Goal: Book appointment/travel/reservation

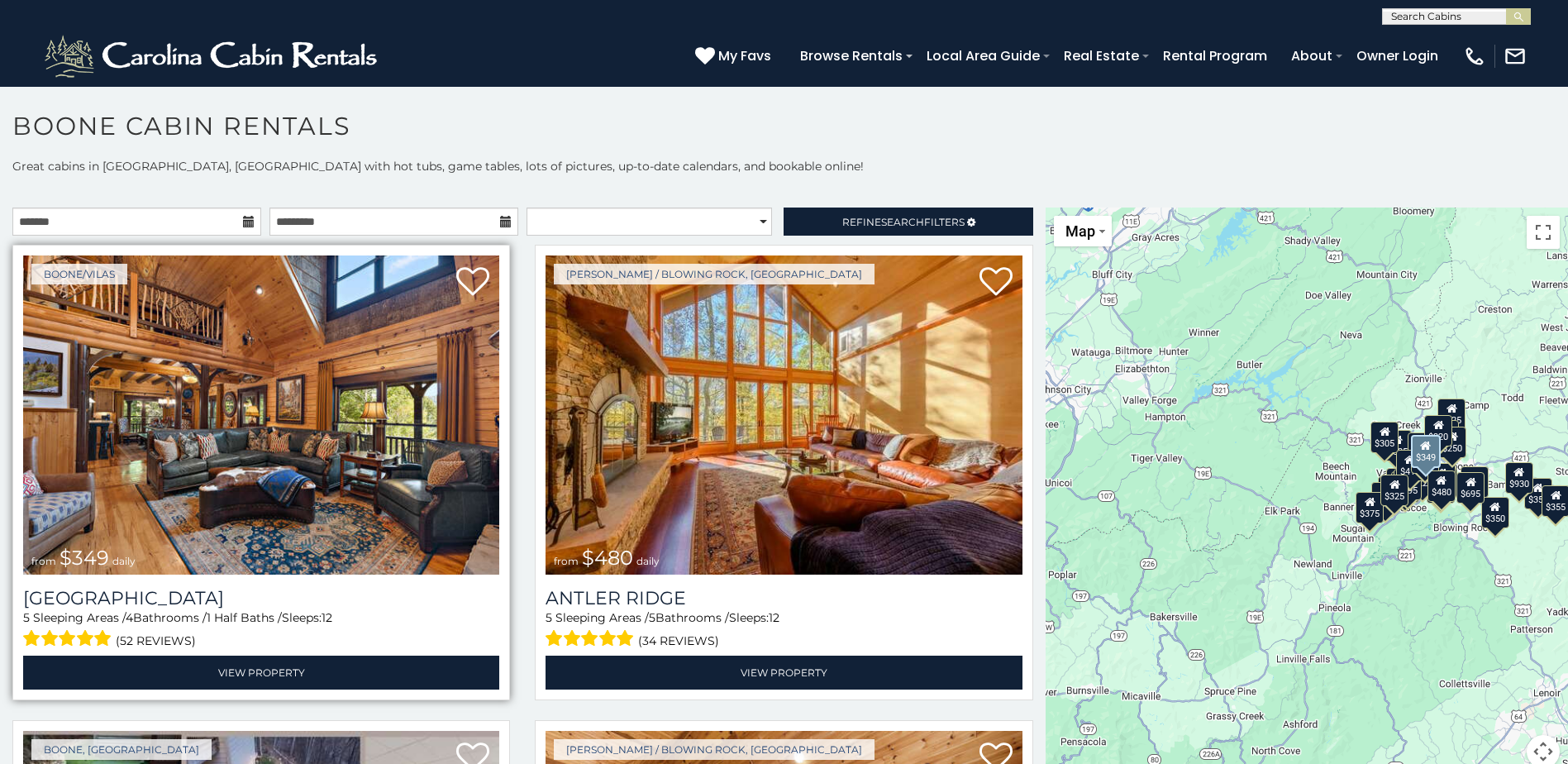
click at [245, 481] on img at bounding box center [261, 416] width 476 height 319
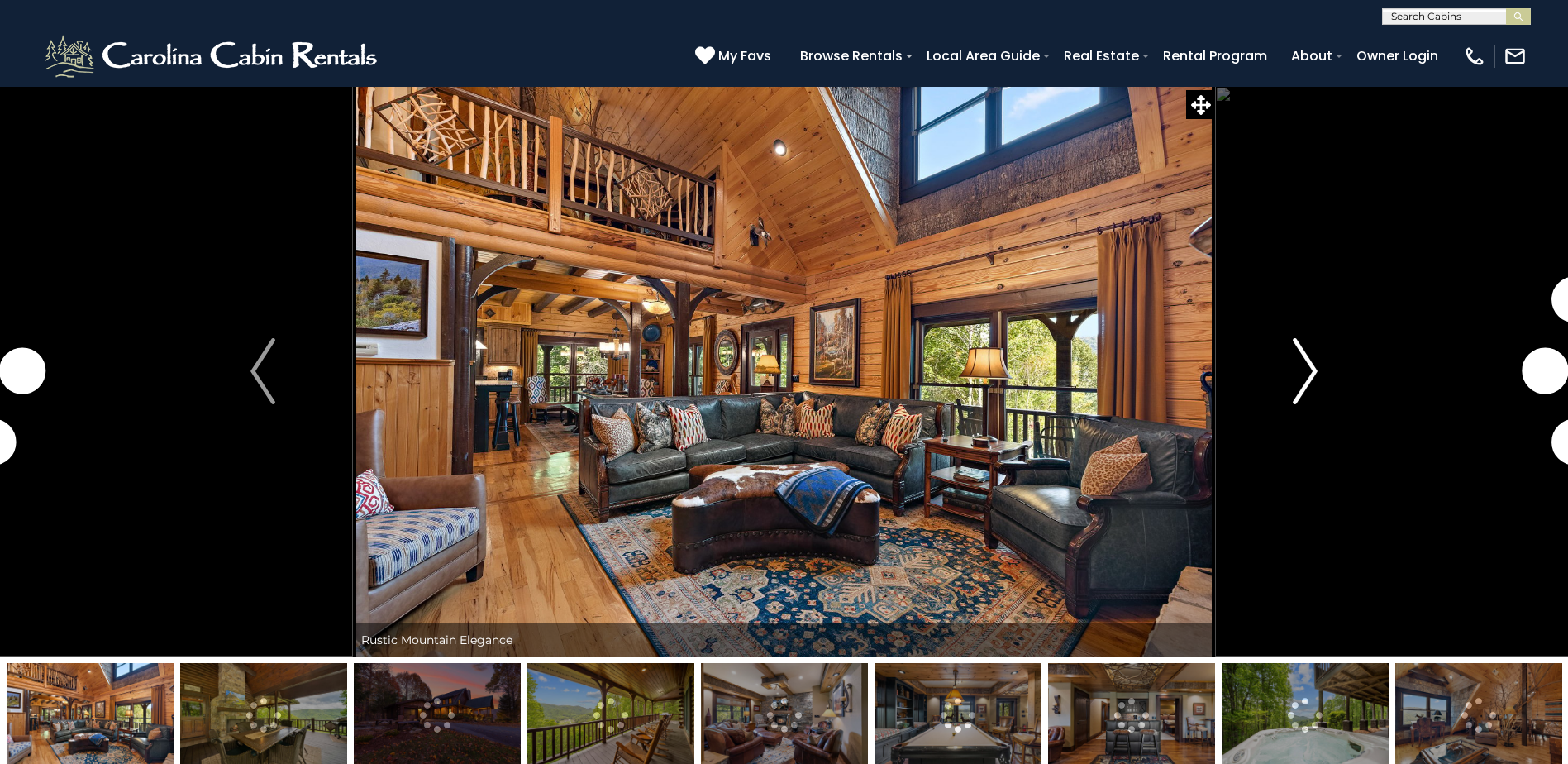
click at [1312, 367] on img "Next" at bounding box center [1305, 371] width 24 height 66
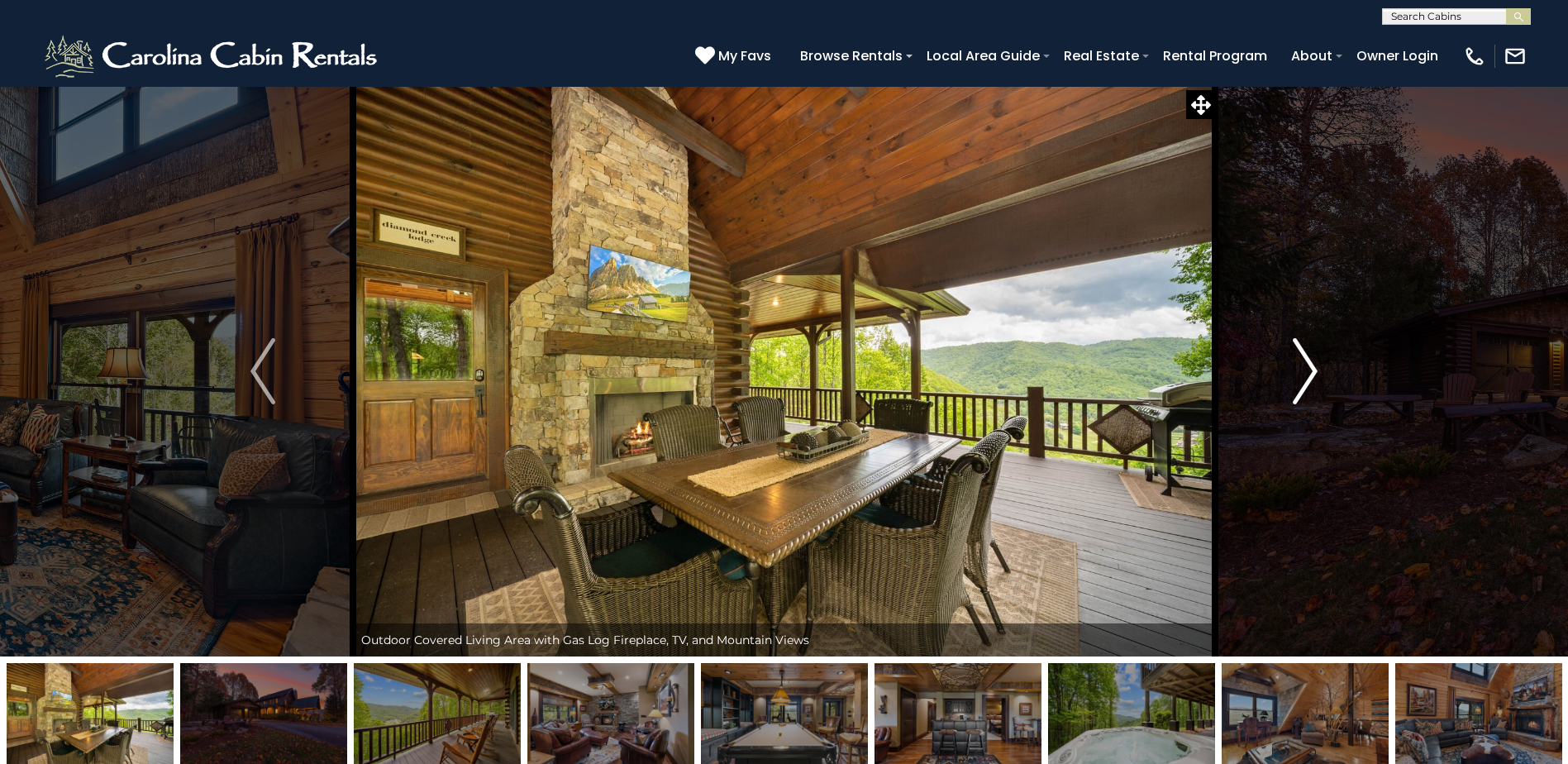
click at [1310, 367] on img "Next" at bounding box center [1305, 371] width 24 height 66
